Goal: Navigation & Orientation: Find specific page/section

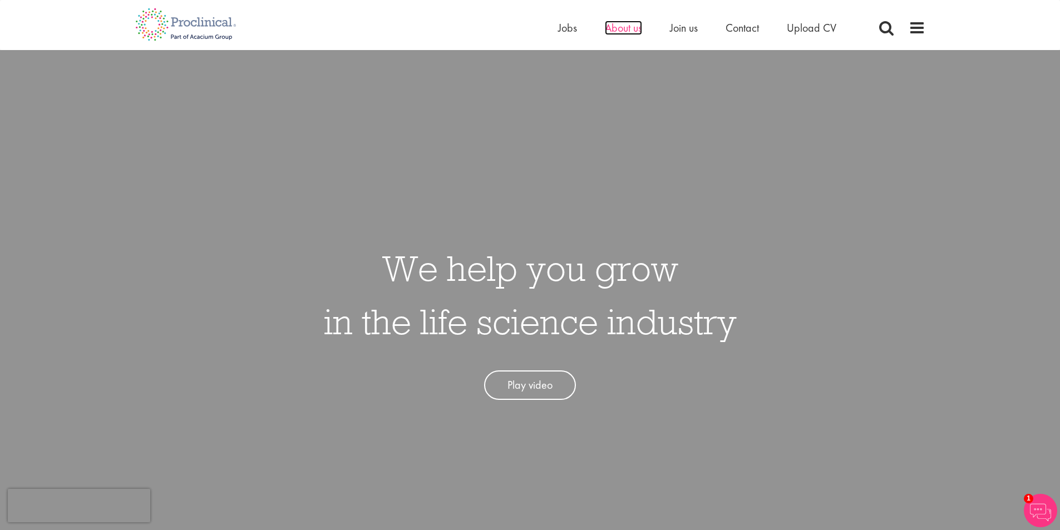
click at [633, 24] on span "About us" at bounding box center [623, 28] width 37 height 14
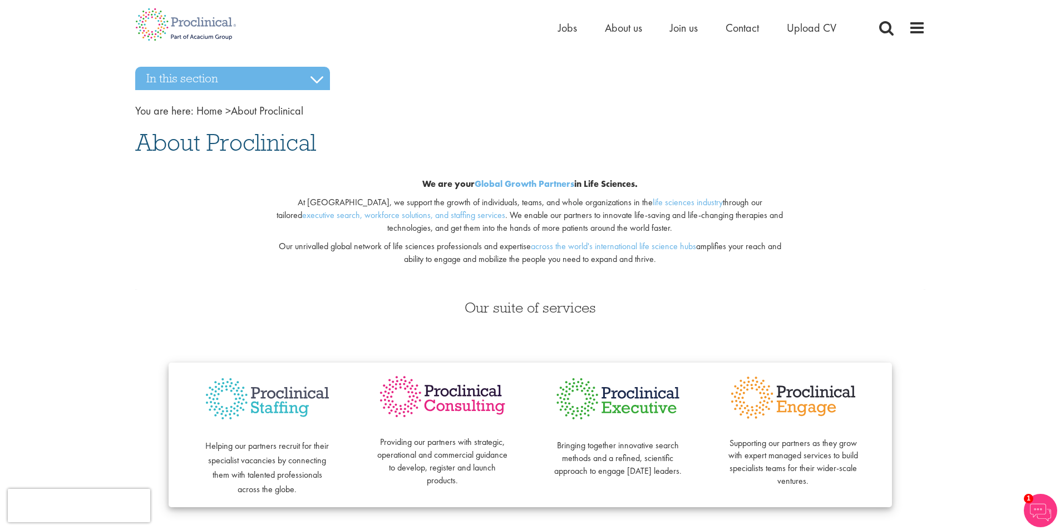
click at [358, 181] on div "We are your Global Growth Partners in Life Sciences." at bounding box center [529, 184] width 521 height 13
click at [688, 27] on span "Join us" at bounding box center [684, 28] width 28 height 14
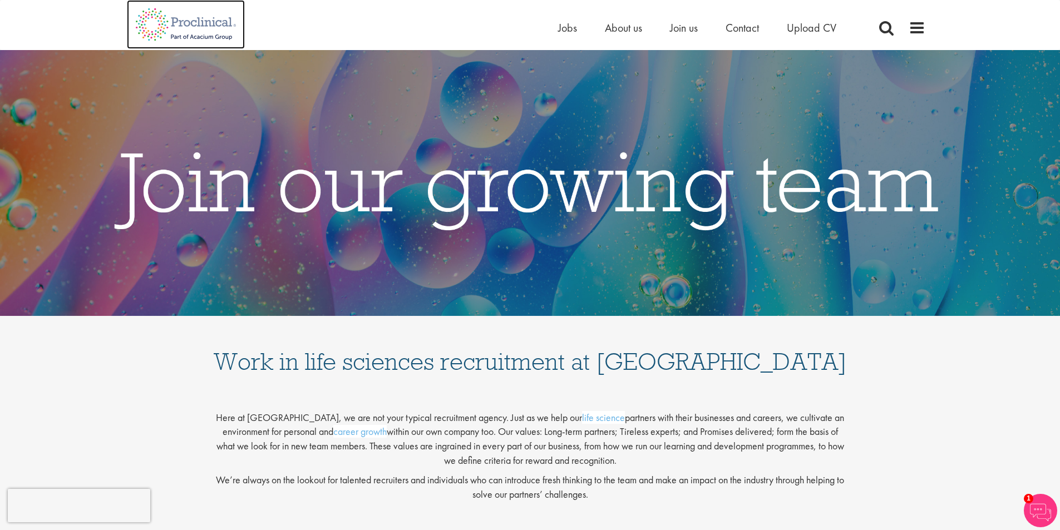
click at [213, 27] on img at bounding box center [186, 24] width 118 height 49
